Goal: Information Seeking & Learning: Check status

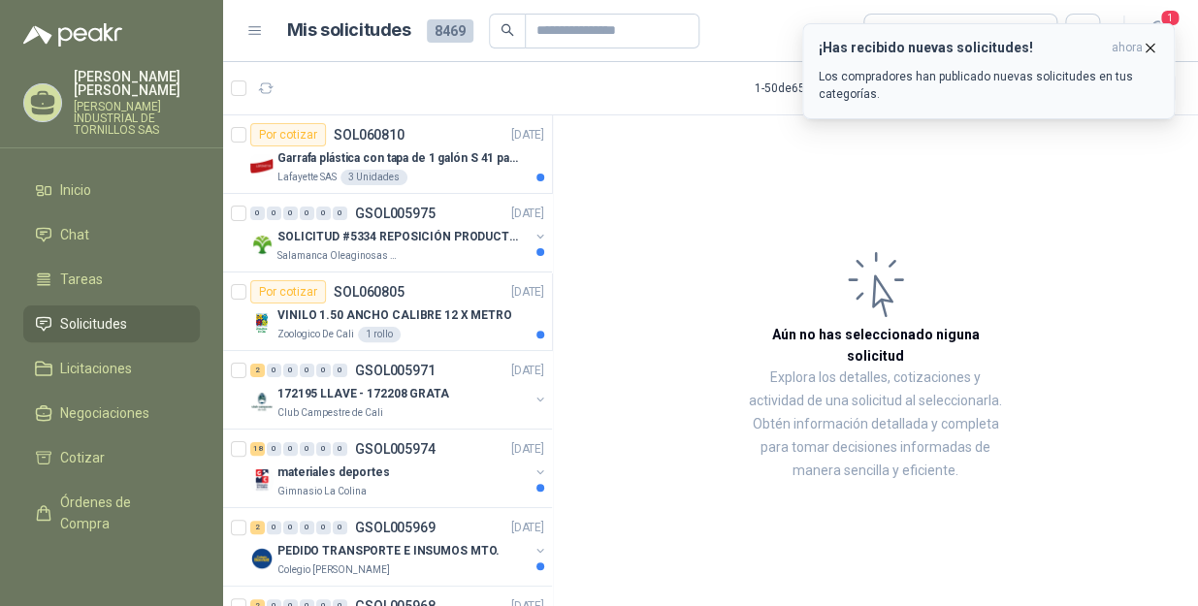
click at [1148, 44] on icon "button" at bounding box center [1150, 48] width 16 height 16
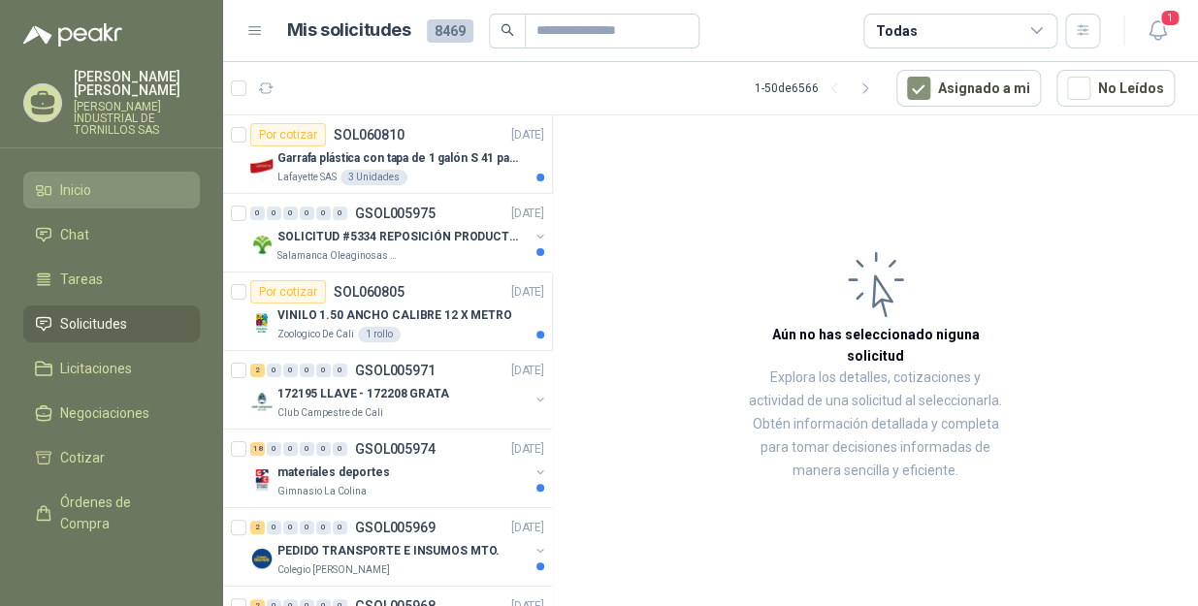
click at [113, 180] on li "Inicio" at bounding box center [111, 190] width 153 height 21
click at [114, 180] on li "Inicio" at bounding box center [111, 190] width 153 height 21
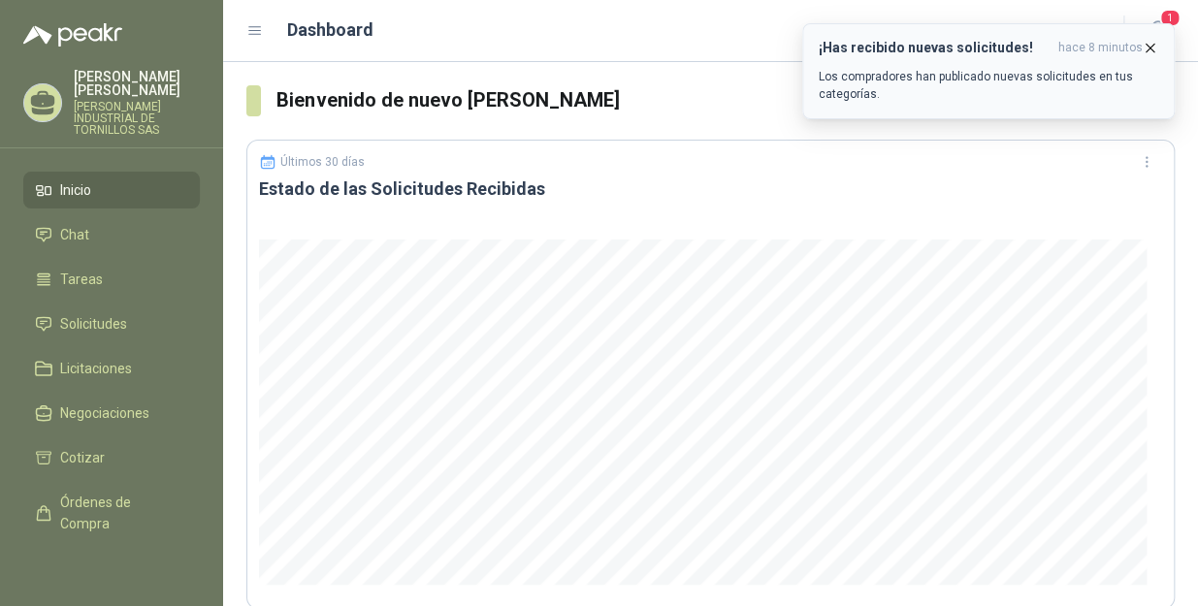
click at [1155, 42] on icon "button" at bounding box center [1150, 48] width 16 height 16
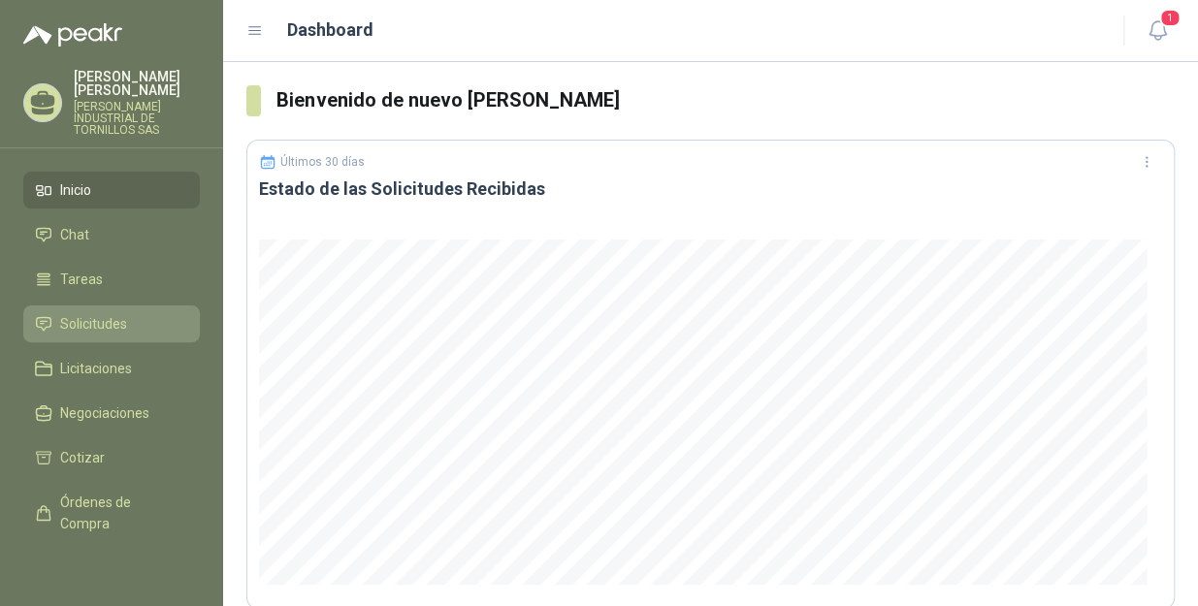
click at [136, 306] on link "Solicitudes" at bounding box center [111, 324] width 177 height 37
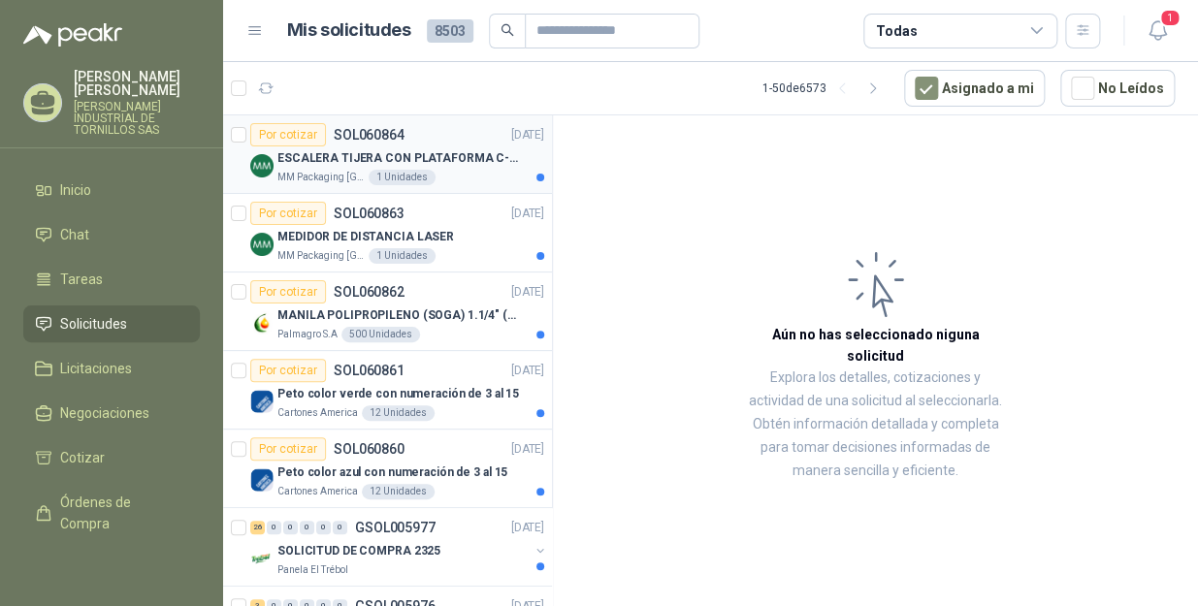
click at [456, 149] on p "ESCALERA TIJERA CON PLATAFORMA C-2347-03" at bounding box center [399, 158] width 242 height 18
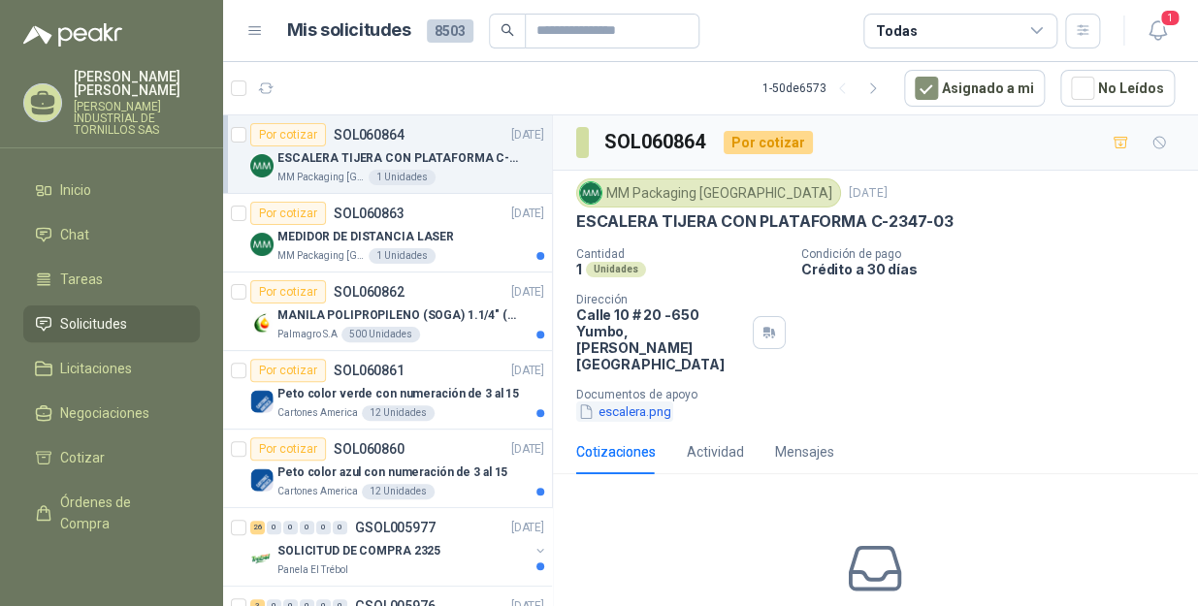
click at [616, 402] on button "escalera.png" at bounding box center [624, 412] width 97 height 20
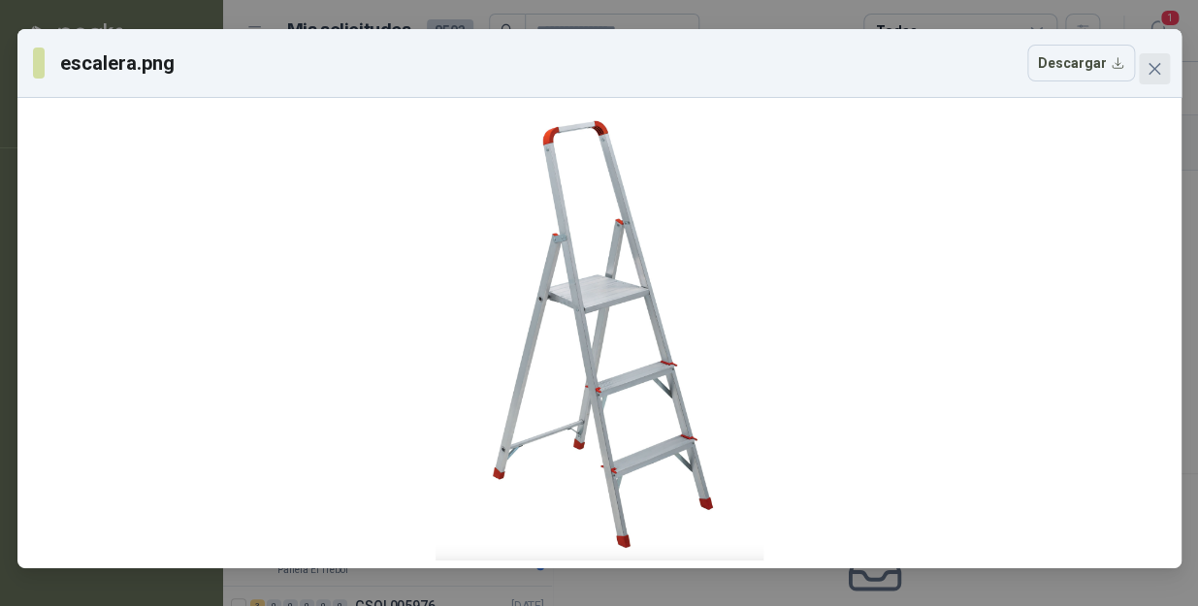
click at [1160, 73] on icon "close" at bounding box center [1155, 69] width 16 height 16
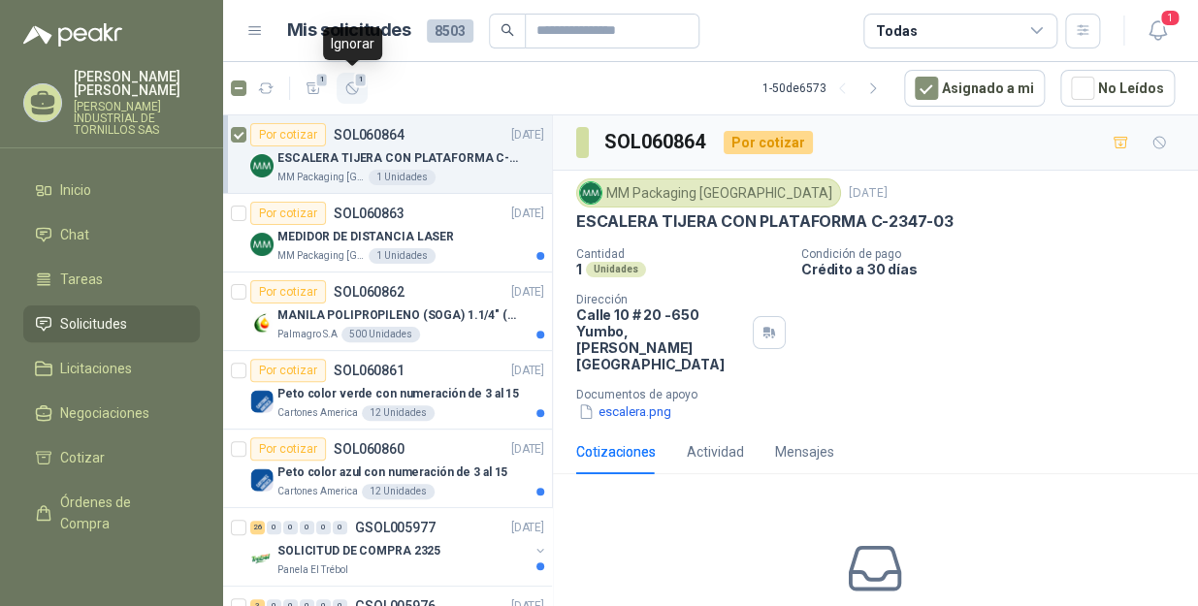
click at [352, 86] on icon "button" at bounding box center [352, 89] width 16 height 16
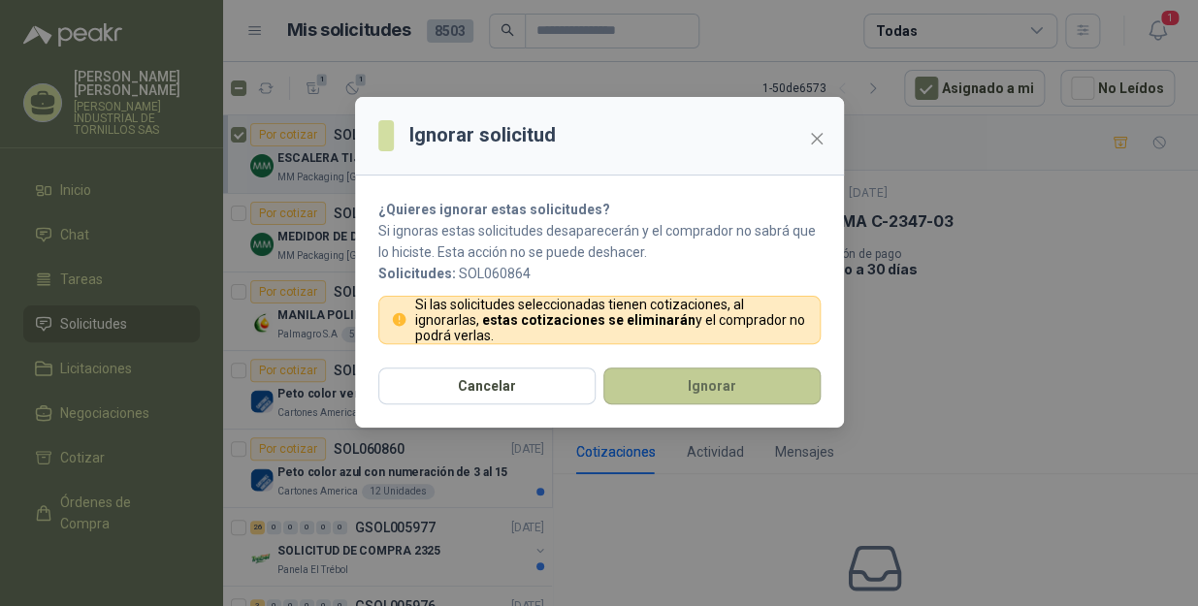
click at [650, 388] on button "Ignorar" at bounding box center [712, 386] width 217 height 37
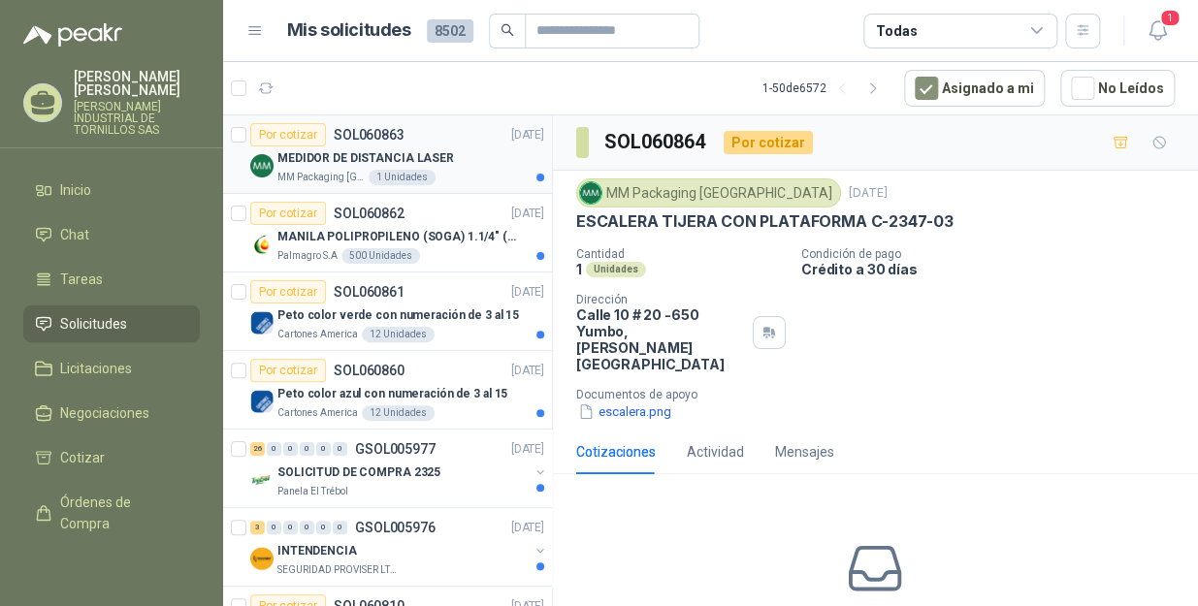
click at [435, 155] on p "MEDIDOR DE DISTANCIA LASER" at bounding box center [366, 158] width 177 height 18
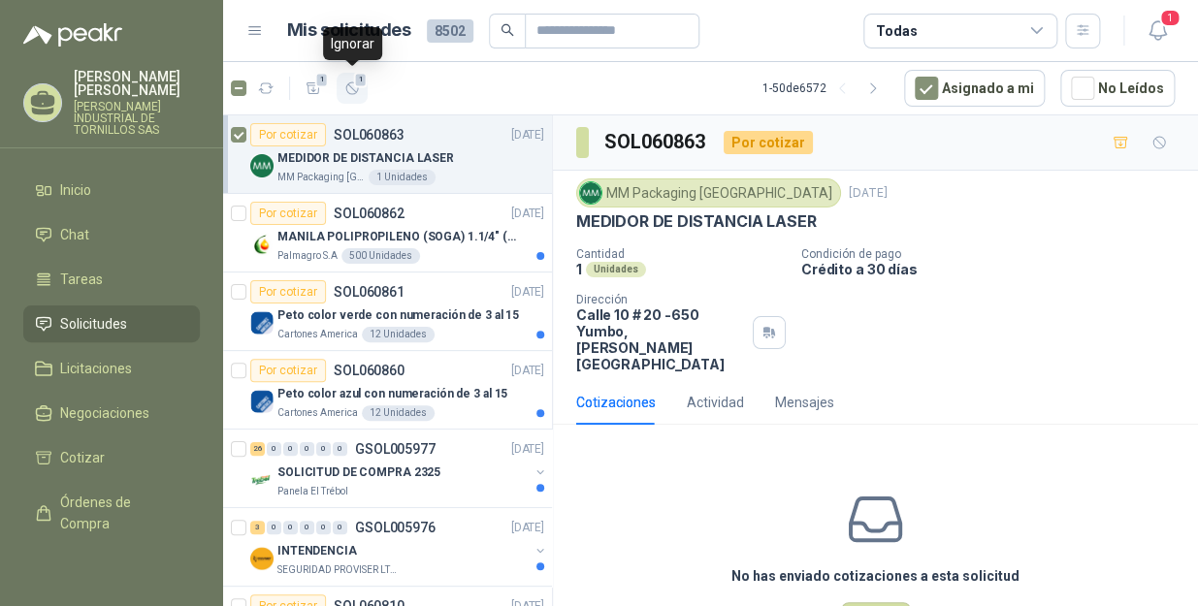
click at [356, 87] on icon "button" at bounding box center [352, 89] width 16 height 16
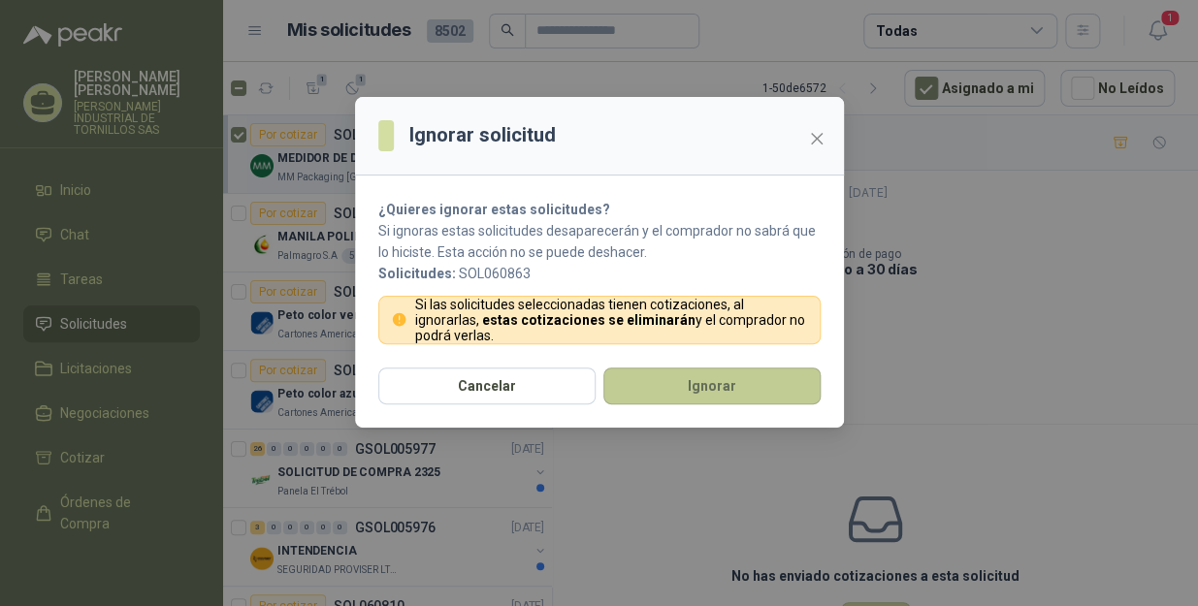
click at [652, 377] on button "Ignorar" at bounding box center [712, 386] width 217 height 37
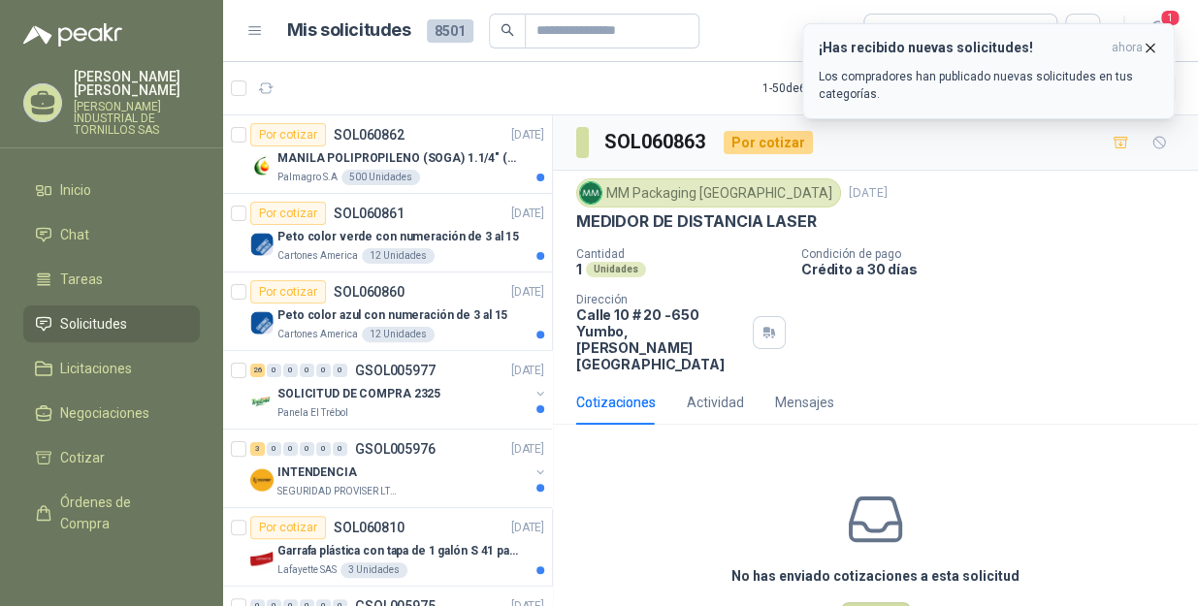
click at [1152, 49] on icon "button" at bounding box center [1150, 48] width 16 height 16
